Goal: Task Accomplishment & Management: Manage account settings

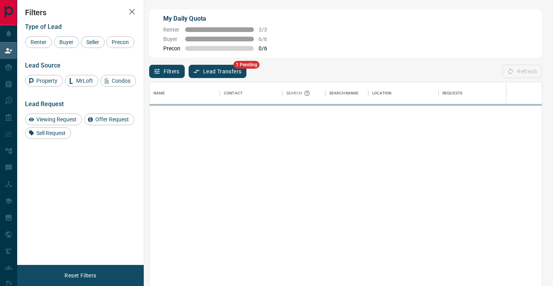
scroll to position [217, 392]
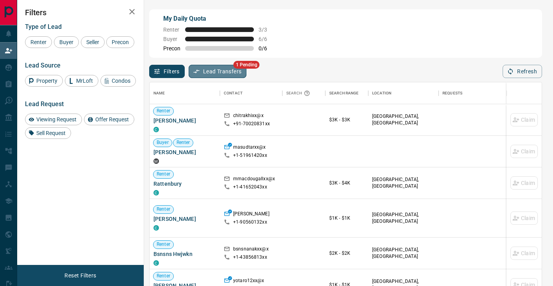
click at [205, 70] on button "Lead Transfers" at bounding box center [218, 71] width 58 height 13
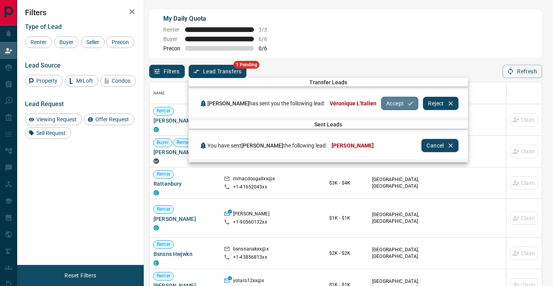
click at [389, 101] on button "Accept" at bounding box center [399, 103] width 37 height 13
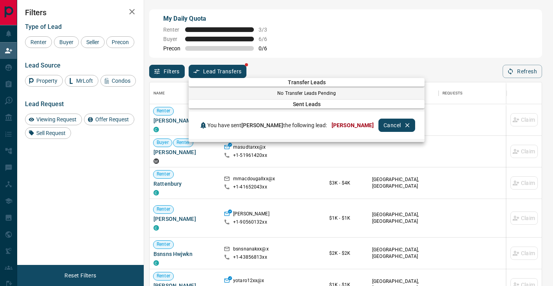
click at [12, 65] on div at bounding box center [276, 143] width 553 height 286
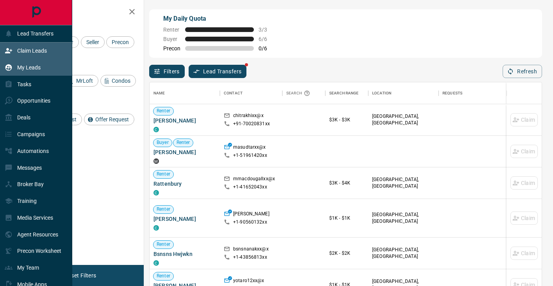
click at [14, 66] on div "My Leads" at bounding box center [23, 67] width 36 height 13
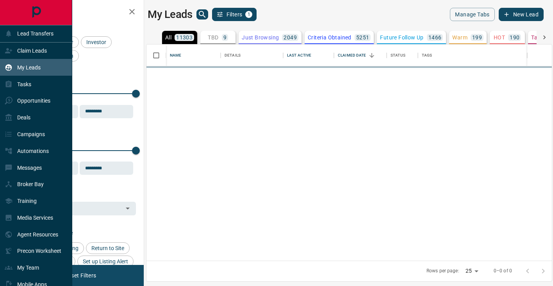
scroll to position [217, 406]
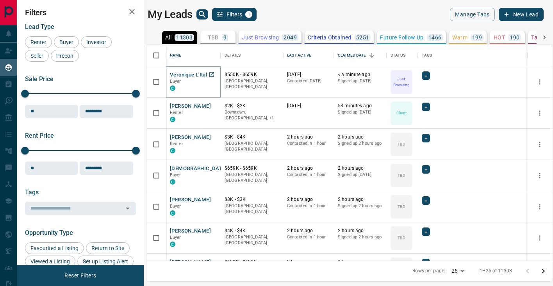
click at [189, 75] on button "Véronique L'Italien" at bounding box center [192, 75] width 44 height 7
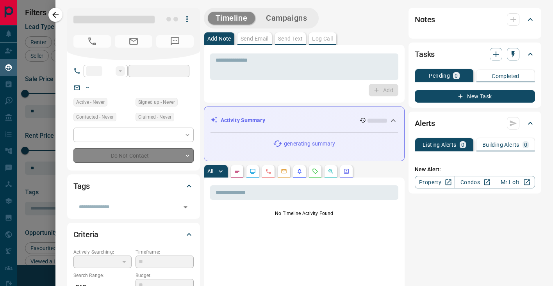
type input "**"
type input "**********"
type input "*"
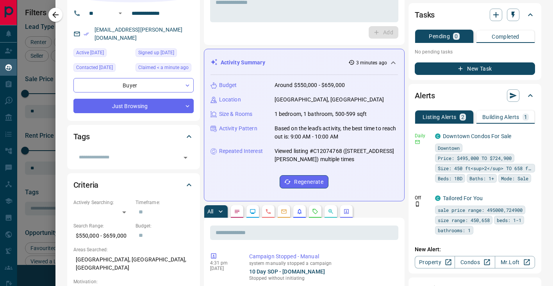
scroll to position [56, 0]
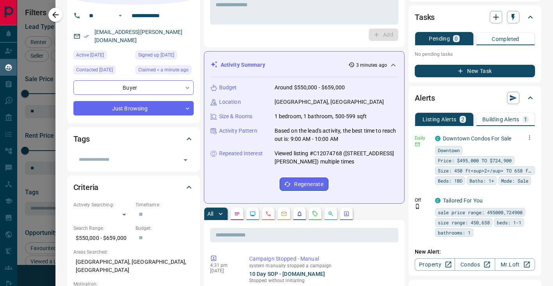
click at [530, 137] on icon "button" at bounding box center [530, 138] width 1 height 5
click at [526, 167] on li "Edit" at bounding box center [518, 165] width 34 height 13
click at [509, 167] on icon at bounding box center [509, 163] width 5 height 5
